Goal: Navigation & Orientation: Find specific page/section

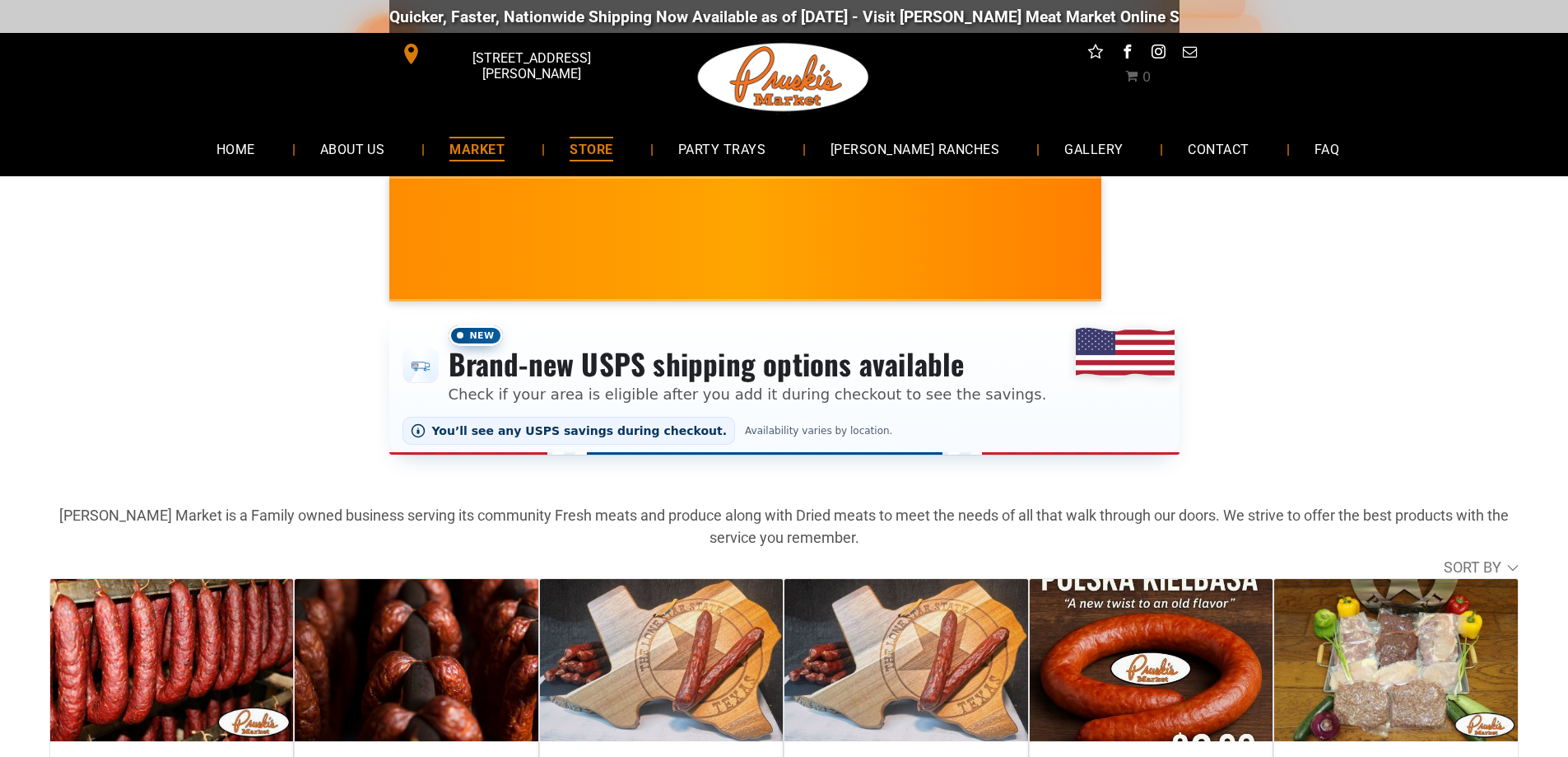
click at [504, 148] on span "MARKET" at bounding box center [477, 149] width 55 height 23
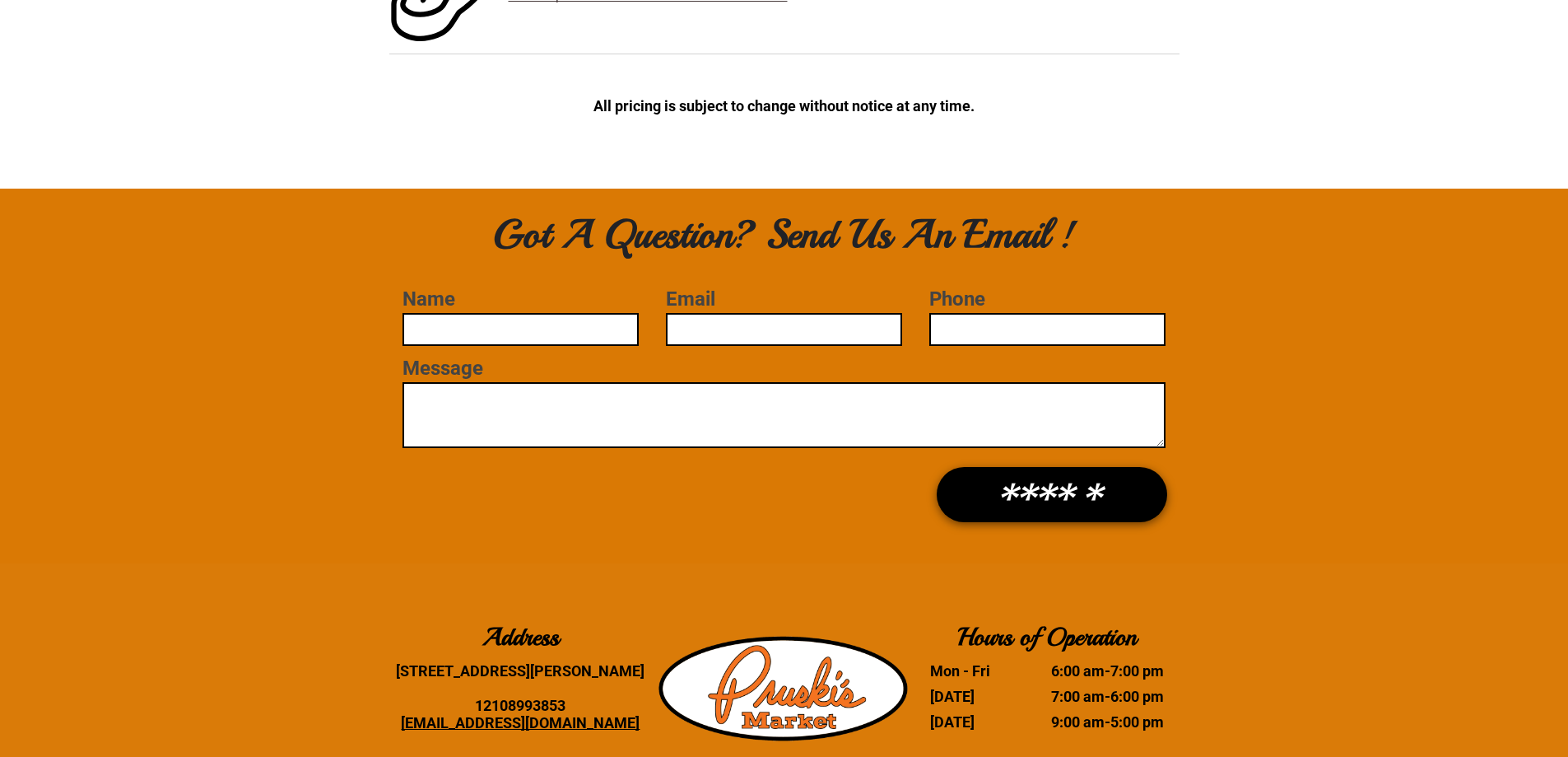
scroll to position [4659, 0]
